Goal: Task Accomplishment & Management: Complete application form

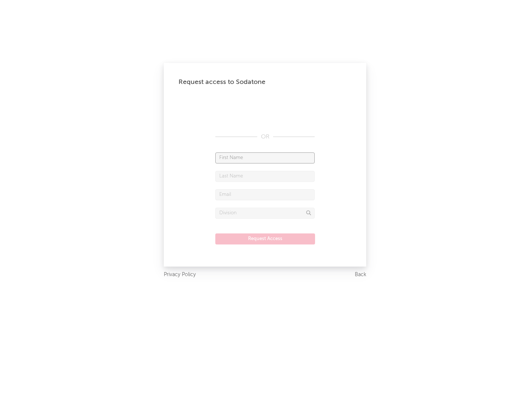
click at [265, 157] on input "text" at bounding box center [264, 157] width 99 height 11
type input "[PERSON_NAME]"
click at [265, 176] on input "text" at bounding box center [264, 176] width 99 height 11
type input "[PERSON_NAME]"
click at [265, 194] on input "text" at bounding box center [264, 194] width 99 height 11
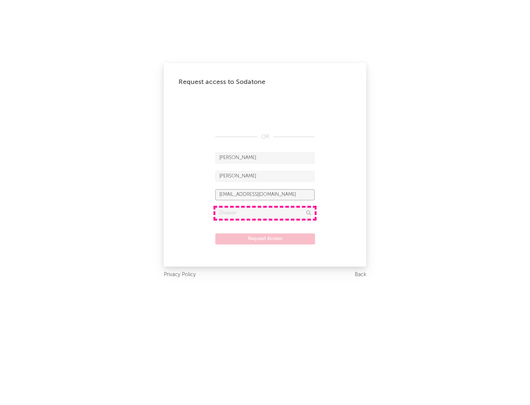
type input "[EMAIL_ADDRESS][DOMAIN_NAME]"
click at [265, 213] on input "text" at bounding box center [264, 212] width 99 height 11
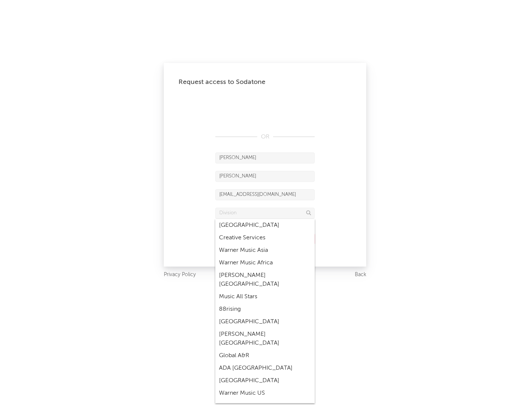
click at [265, 290] on div "Music All Stars" at bounding box center [264, 296] width 99 height 13
type input "Music All Stars"
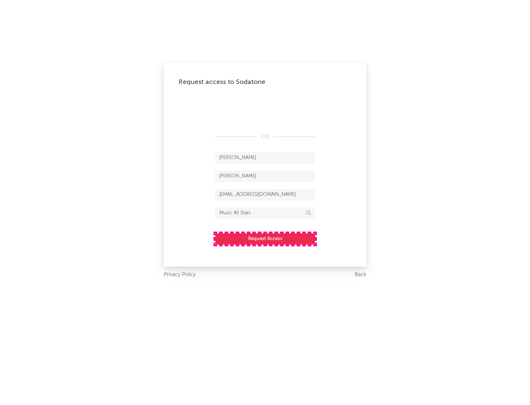
click at [265, 238] on button "Request Access" at bounding box center [265, 238] width 100 height 11
